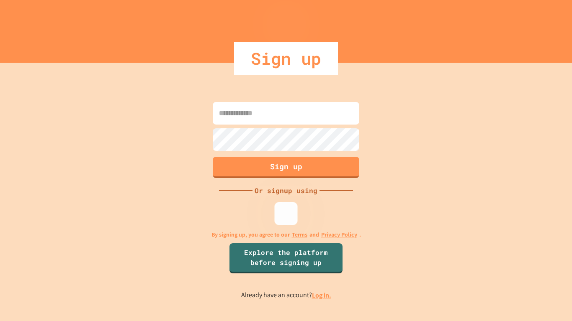
click at [289, 214] on img at bounding box center [286, 214] width 14 height 14
click at [281, 211] on img at bounding box center [286, 214] width 14 height 14
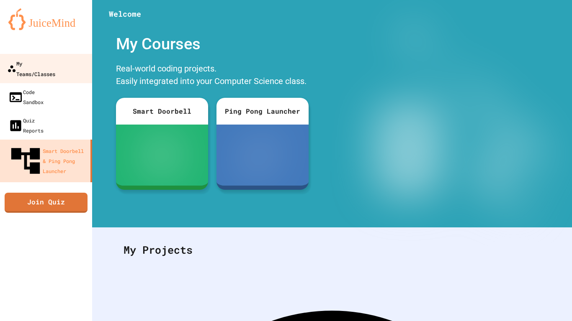
click at [50, 64] on div "My Teams/Classes" at bounding box center [31, 68] width 48 height 21
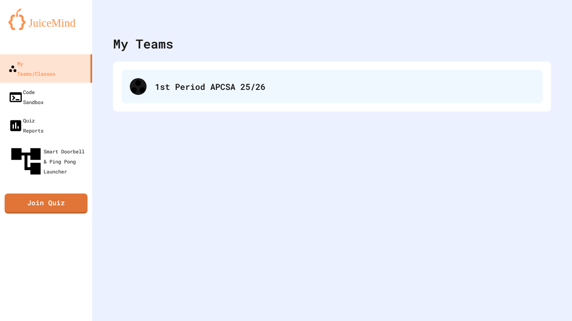
click at [205, 80] on div "1st Period APCSA 25/26" at bounding box center [344, 86] width 379 height 13
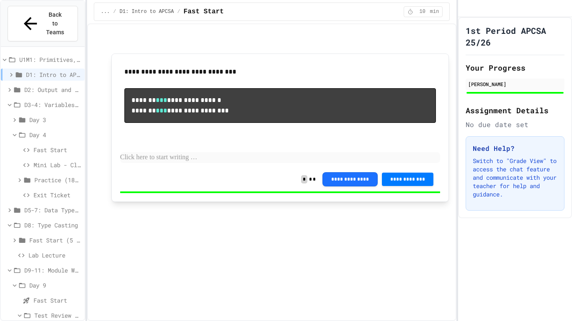
scroll to position [23, 0]
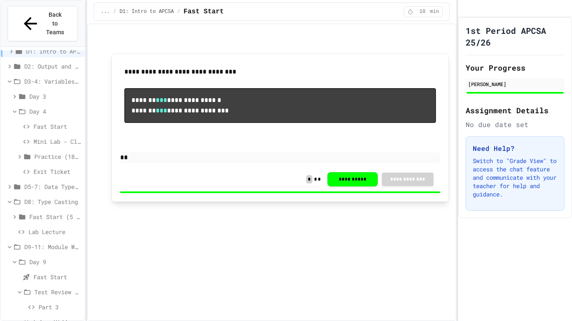
click at [54, 303] on span "Part 3" at bounding box center [59, 307] width 43 height 9
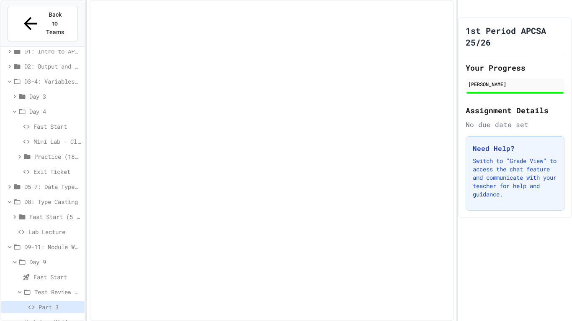
scroll to position [17, 0]
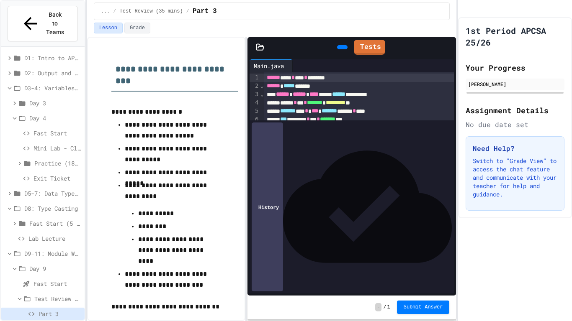
click at [46, 318] on div "U1M1: Primitives, Variables, Basic I/O D1: Intro to APCSA D2: Output and Compil…" at bounding box center [43, 184] width 84 height 274
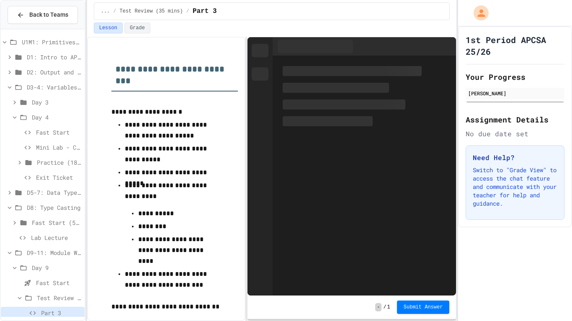
scroll to position [23, 0]
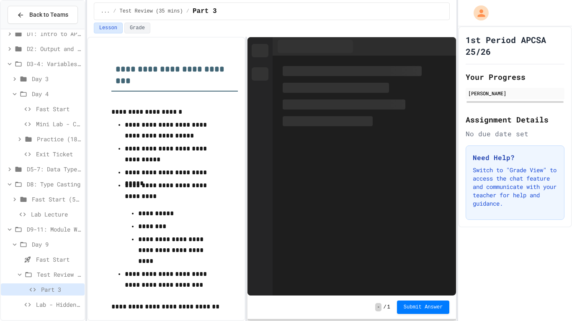
click at [46, 306] on span "Lab - Hidden Figures: Launch Weight Calculator" at bounding box center [58, 304] width 45 height 9
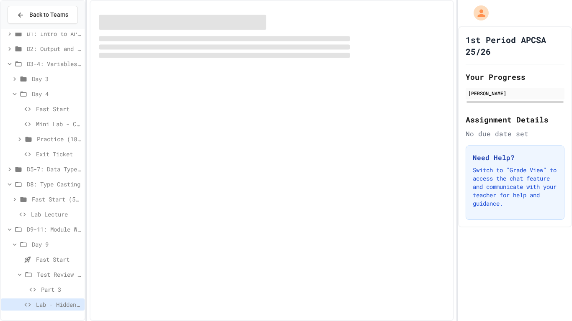
scroll to position [17, 0]
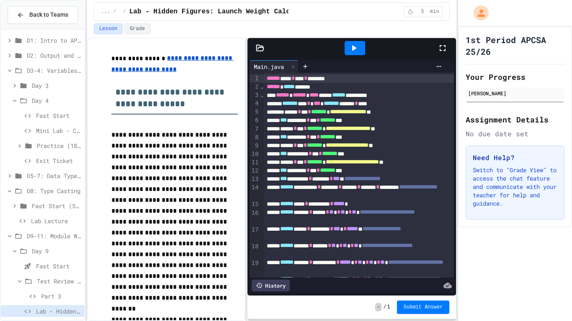
click at [440, 51] on icon at bounding box center [442, 48] width 10 height 10
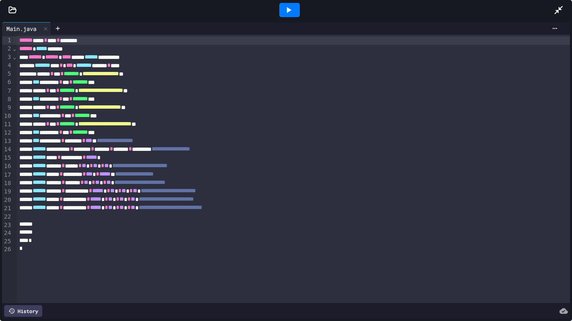
click at [313, 205] on div "**********" at bounding box center [293, 208] width 553 height 8
